Goal: Transaction & Acquisition: Download file/media

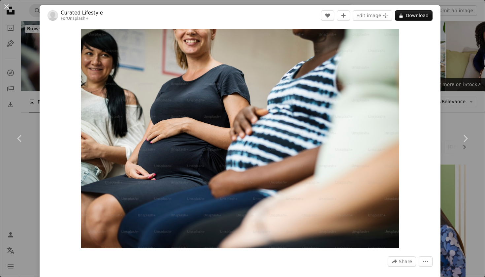
scroll to position [18448, 0]
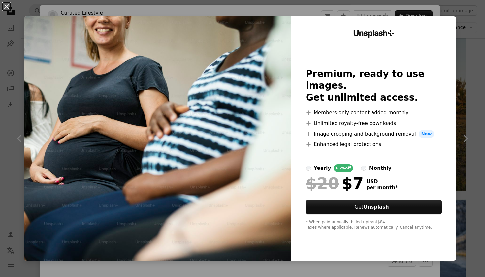
click at [6, 8] on button "An X shape" at bounding box center [7, 7] width 8 height 8
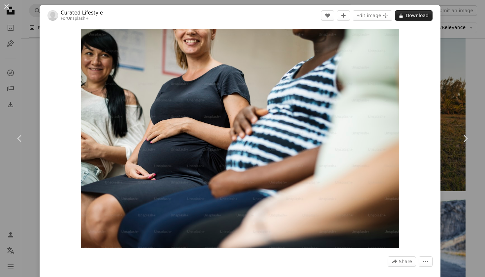
click at [429, 15] on button "A lock Download" at bounding box center [414, 15] width 38 height 11
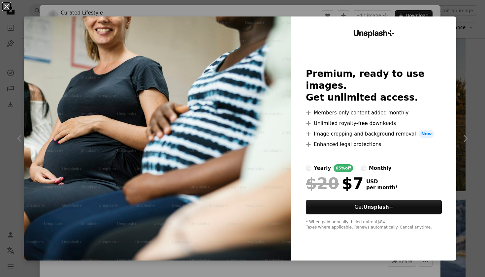
click at [7, 7] on button "An X shape" at bounding box center [7, 7] width 8 height 8
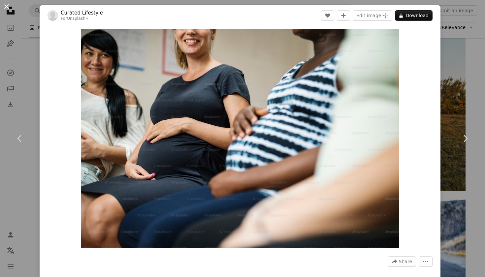
click at [6, 4] on button "An X shape" at bounding box center [7, 7] width 8 height 8
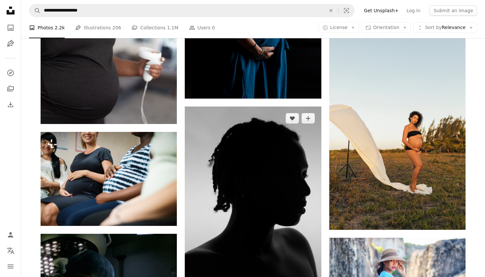
scroll to position [18410, 0]
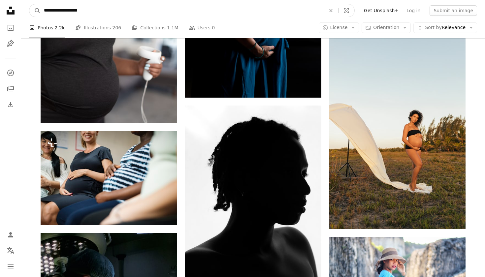
click at [292, 9] on input "**********" at bounding box center [182, 10] width 283 height 13
drag, startPoint x: 101, startPoint y: 9, endPoint x: 14, endPoint y: 7, distance: 87.2
type input "**********"
click at [35, 11] on button "A magnifying glass" at bounding box center [34, 10] width 11 height 13
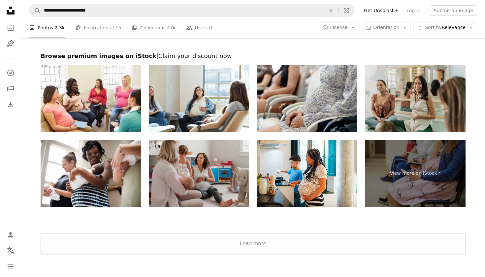
scroll to position [1169, 0]
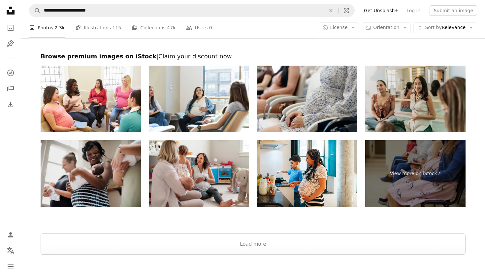
click at [101, 172] on img at bounding box center [91, 173] width 100 height 67
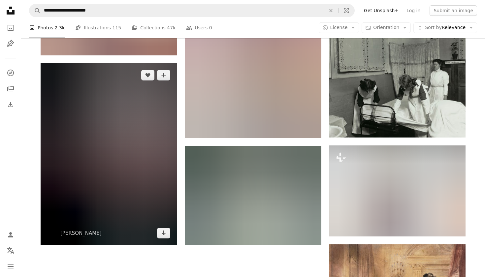
scroll to position [759, 0]
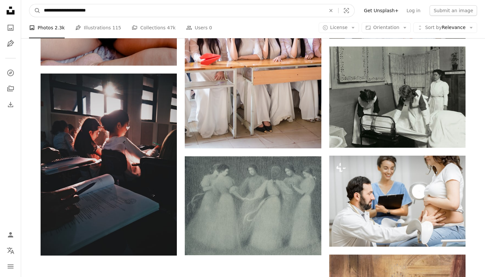
click at [89, 11] on input "**********" at bounding box center [182, 10] width 283 height 13
type input "**********"
click at [35, 11] on button "A magnifying glass" at bounding box center [34, 10] width 11 height 13
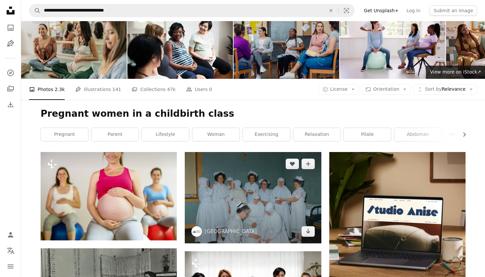
scroll to position [143, 0]
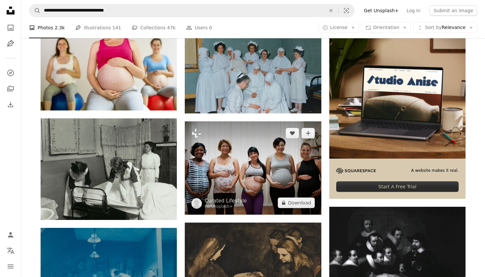
click at [267, 156] on img at bounding box center [253, 168] width 136 height 93
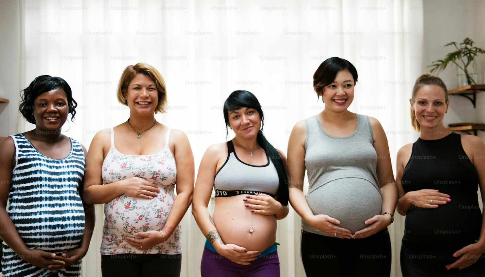
scroll to position [27, 0]
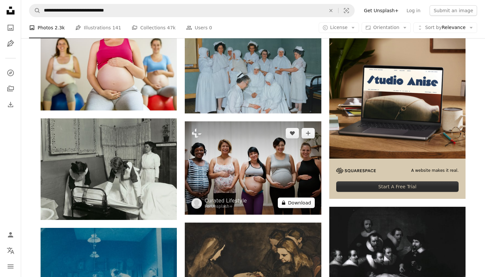
click at [301, 207] on button "A lock Download" at bounding box center [296, 203] width 37 height 11
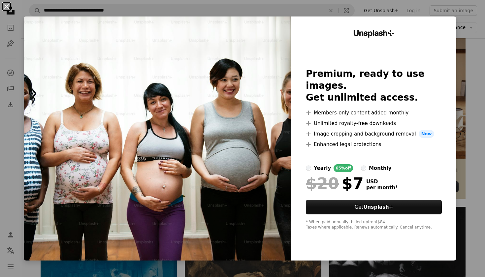
click at [6, 6] on button "An X shape" at bounding box center [7, 7] width 8 height 8
